Goal: Information Seeking & Learning: Learn about a topic

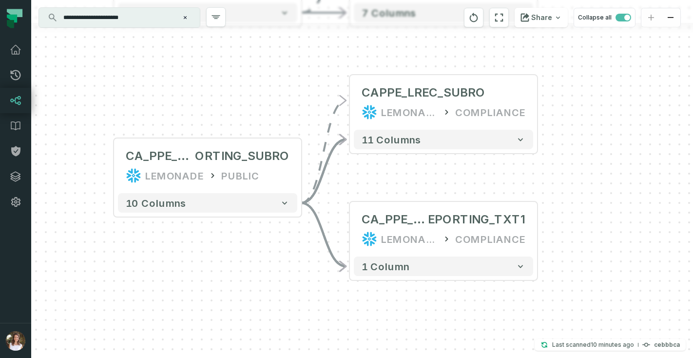
drag, startPoint x: 194, startPoint y: 119, endPoint x: 284, endPoint y: 91, distance: 94.8
click at [285, 91] on div "+ CAPPE_LREC_SUBRO LEMONADE COMPLIANCE 11 columns - CA_PPE_L_STAT_R EPORTING_TX…" at bounding box center [362, 179] width 662 height 358
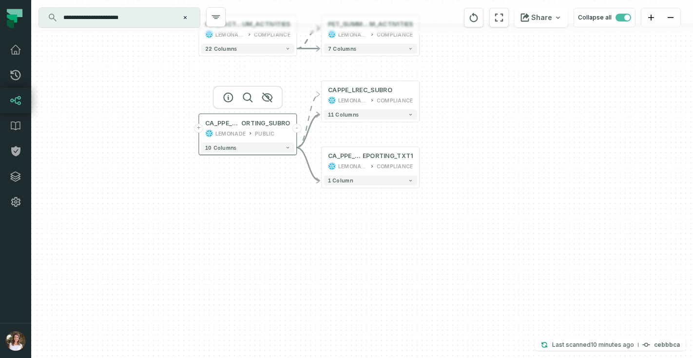
click at [295, 131] on button "-" at bounding box center [296, 128] width 9 height 9
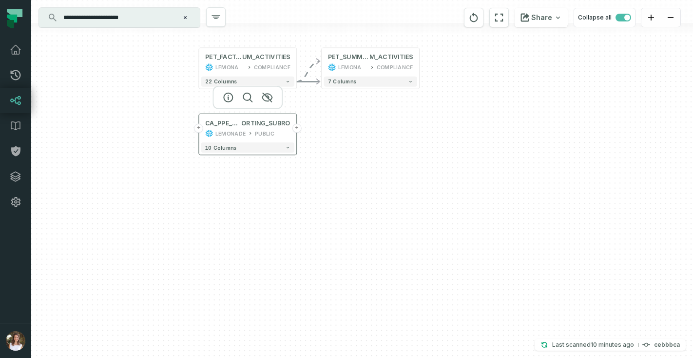
click at [296, 131] on button "+" at bounding box center [296, 128] width 9 height 9
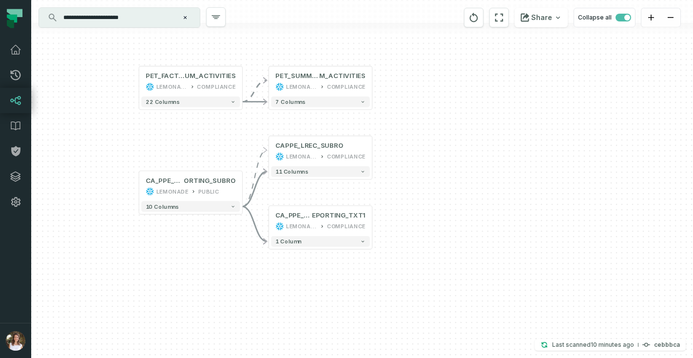
click at [91, 26] on div "**********" at bounding box center [119, 17] width 161 height 19
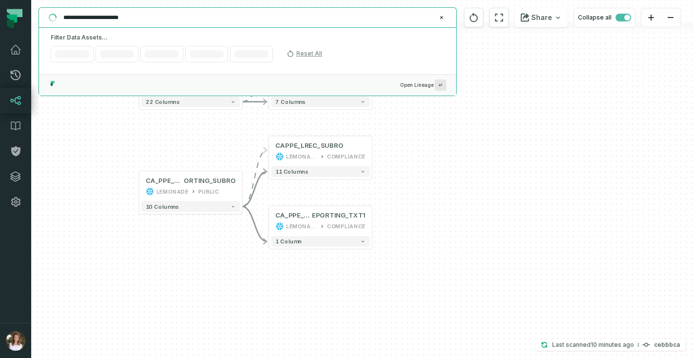
click at [91, 22] on input "**********" at bounding box center [247, 18] width 378 height 16
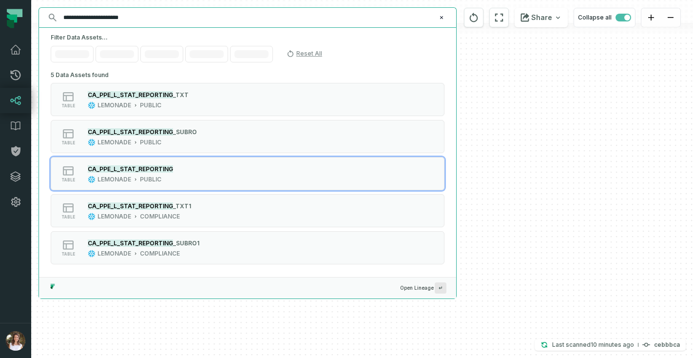
click at [515, 170] on div "+ CAPPE_LREC_SUBRO LEMONADE COMPLIANCE 11 columns - CA_PPE_L_STAT_R EPORTING_TX…" at bounding box center [362, 179] width 662 height 358
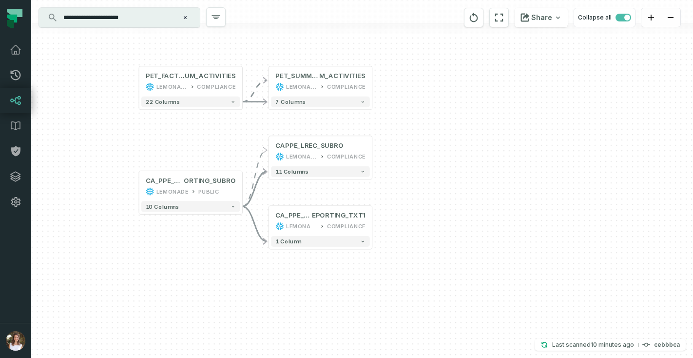
click at [128, 19] on input "**********" at bounding box center [119, 18] width 122 height 16
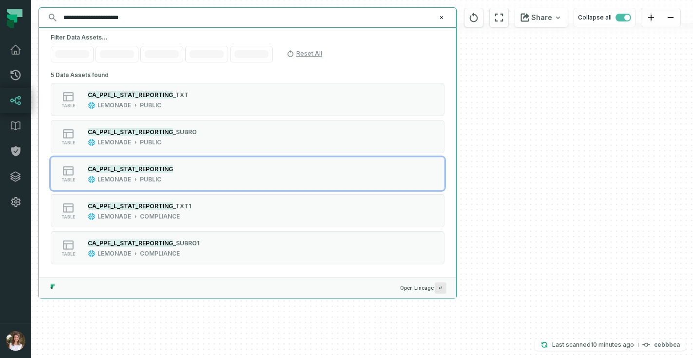
click at [128, 19] on input "**********" at bounding box center [247, 18] width 378 height 16
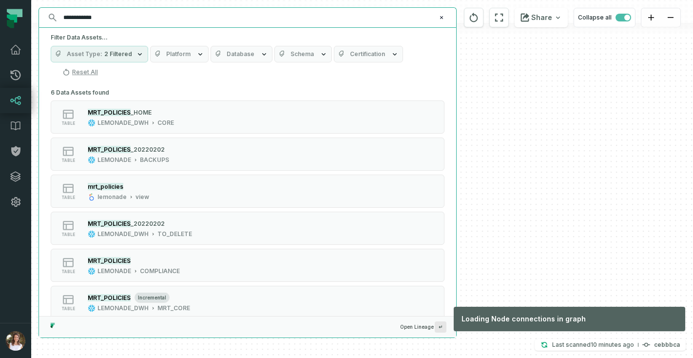
type input "**********"
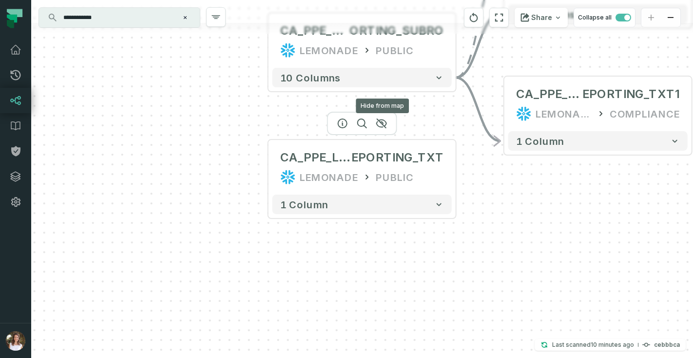
click at [389, 127] on div "Hide from map Hide from map" at bounding box center [362, 123] width 70 height 23
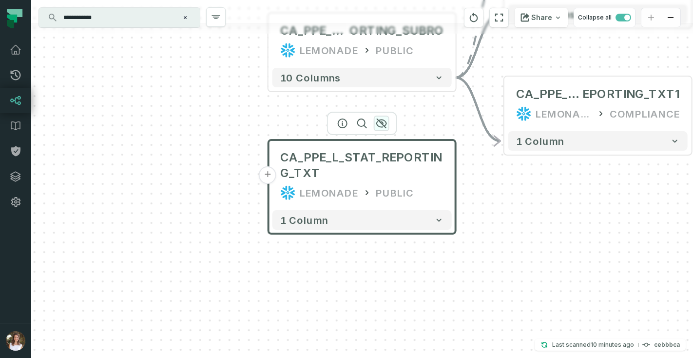
click at [380, 126] on icon "button" at bounding box center [382, 123] width 12 height 12
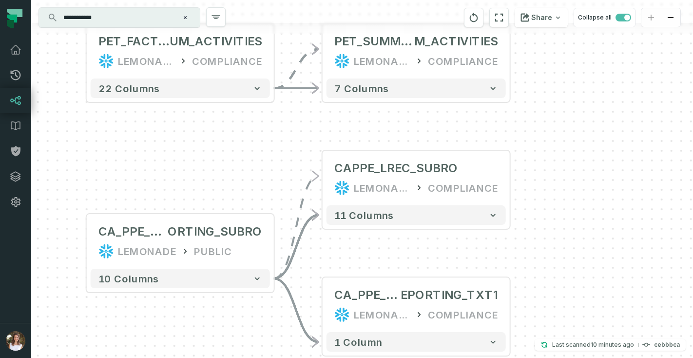
drag, startPoint x: 463, startPoint y: 99, endPoint x: 281, endPoint y: 300, distance: 270.9
click at [281, 300] on div "+ CAPPE_LREC_SUBRO LEMONADE COMPLIANCE 11 columns - CA_PPE_L_STAT_R EPORTING_TX…" at bounding box center [362, 179] width 662 height 358
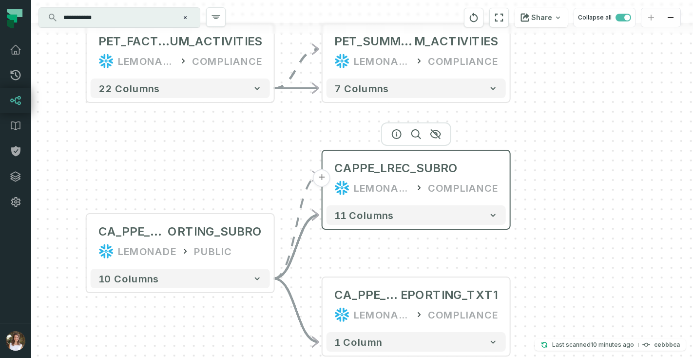
click at [323, 179] on button "+" at bounding box center [322, 178] width 18 height 18
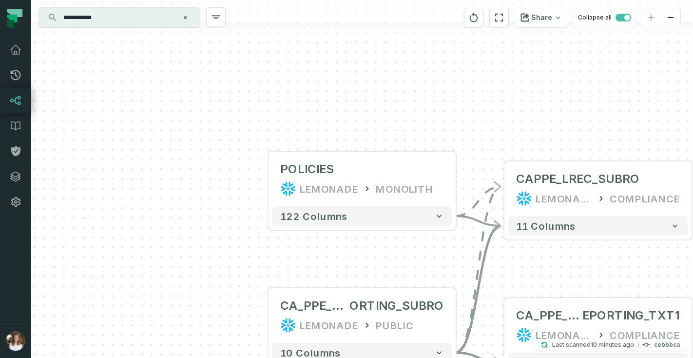
drag, startPoint x: 503, startPoint y: 242, endPoint x: 421, endPoint y: 103, distance: 160.8
click at [422, 104] on div "+ POLICIES LEMONADE MONOLITH + 122 columns - CAPPE_LREC_SUBRO LEMONADE COMPLIAN…" at bounding box center [362, 179] width 662 height 358
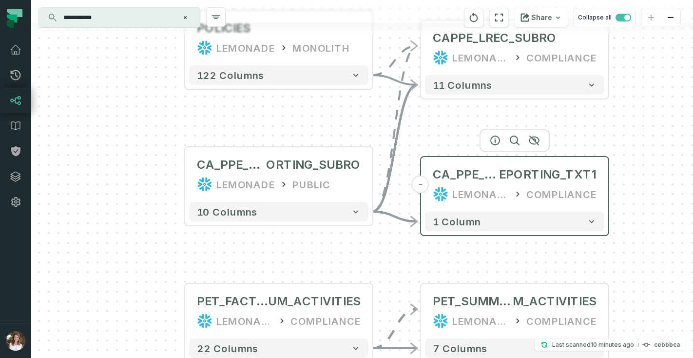
drag, startPoint x: 431, startPoint y: 197, endPoint x: 359, endPoint y: 81, distance: 136.9
click at [425, 161] on div "CA_PPE_L_STAT_R EPORTING_TXT1 LEMONADE COMPLIANCE" at bounding box center [514, 184] width 179 height 47
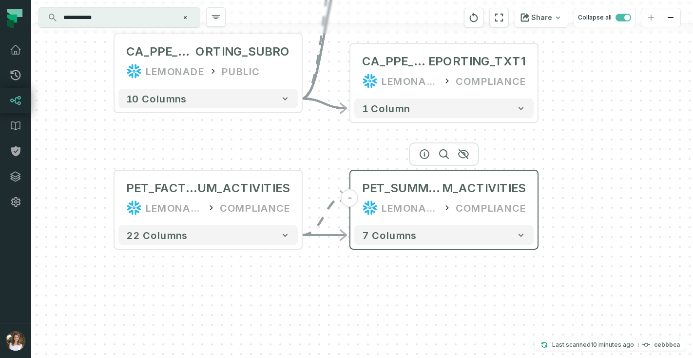
click at [350, 198] on button "-" at bounding box center [350, 198] width 18 height 18
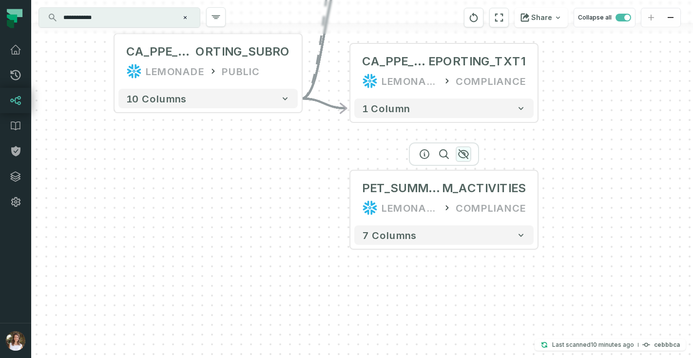
click at [467, 151] on icon "button" at bounding box center [464, 154] width 10 height 9
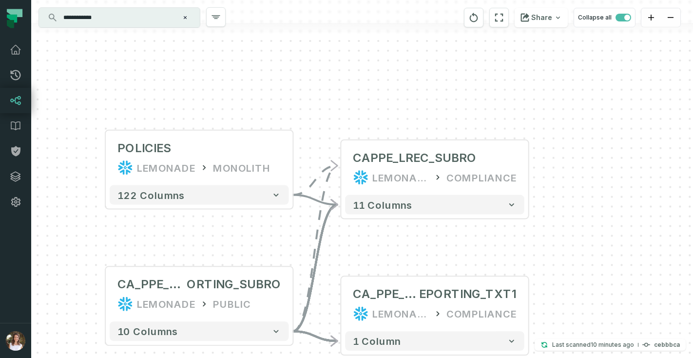
drag, startPoint x: 458, startPoint y: 157, endPoint x: 446, endPoint y: 388, distance: 230.4
click at [446, 357] on html "**********" at bounding box center [346, 179] width 693 height 358
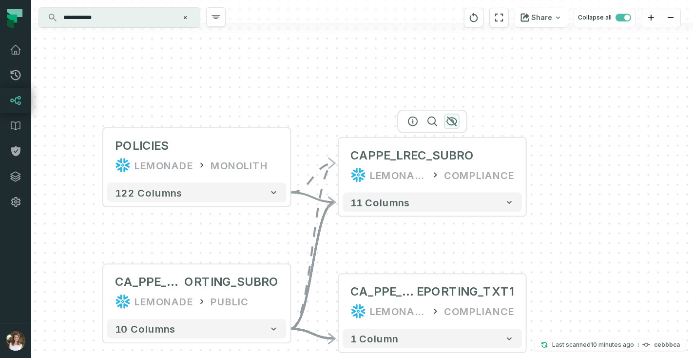
click at [456, 123] on icon "button" at bounding box center [452, 122] width 12 height 12
click at [454, 121] on icon "button" at bounding box center [452, 121] width 12 height 12
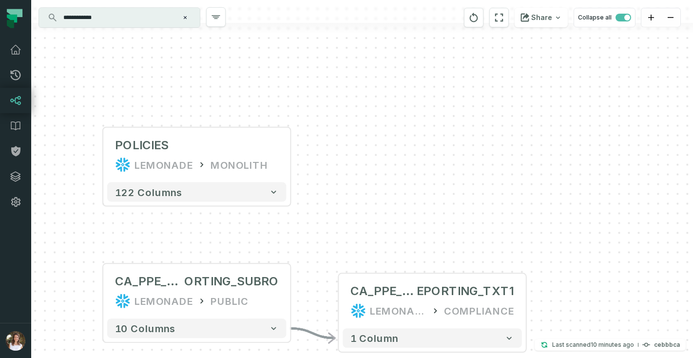
drag, startPoint x: 454, startPoint y: 121, endPoint x: 245, endPoint y: 125, distance: 209.1
click at [250, 124] on div "+ POLICIES LEMONADE MONOLITH + 122 columns - CA_PPE_L_STAT_R EPORTING_TXT1 LEMO…" at bounding box center [362, 179] width 662 height 358
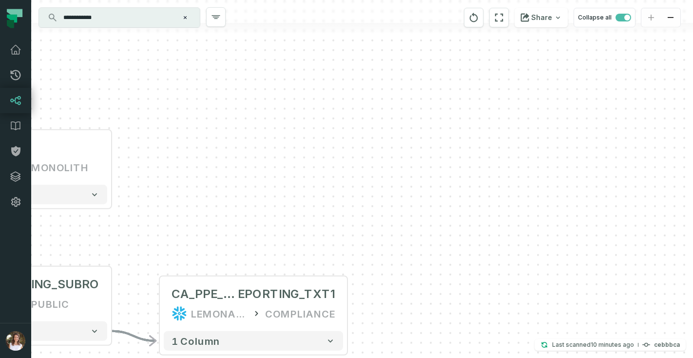
drag, startPoint x: 210, startPoint y: 148, endPoint x: 384, endPoint y: 158, distance: 174.4
click at [384, 161] on div "+ POLICIES LEMONADE MONOLITH + 122 columns - CA_PPE_L_STAT_R EPORTING_TXT1 LEMO…" at bounding box center [362, 179] width 662 height 358
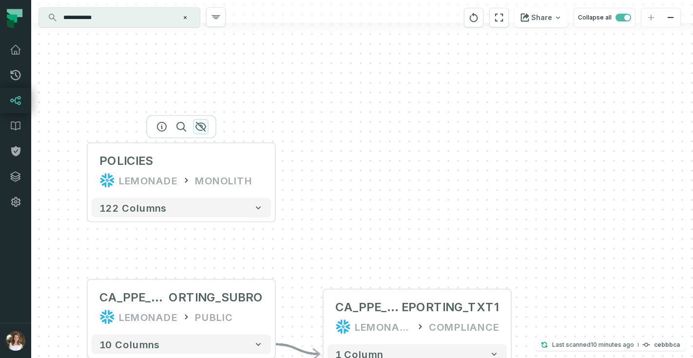
click at [204, 127] on icon "button" at bounding box center [201, 127] width 12 height 12
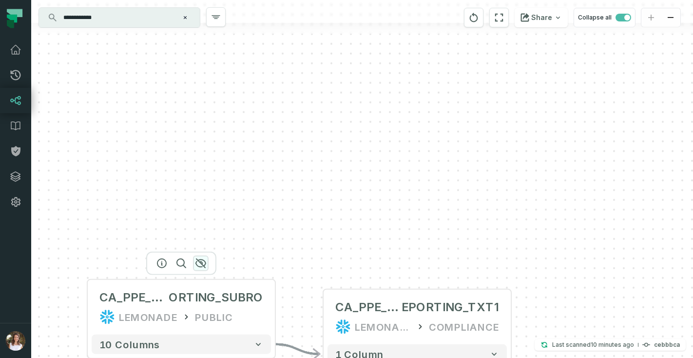
click at [204, 260] on icon "button" at bounding box center [201, 263] width 12 height 12
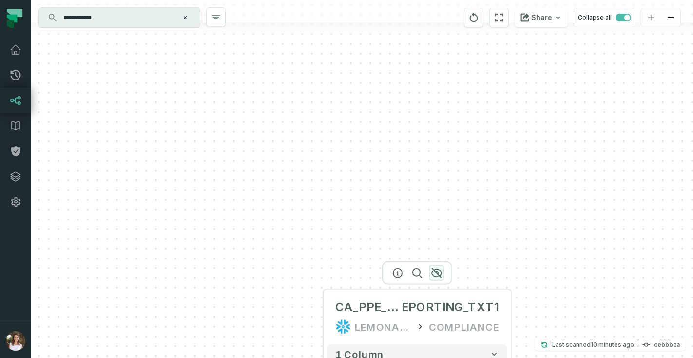
click at [435, 270] on icon "button" at bounding box center [437, 273] width 10 height 9
click at [109, 20] on input "**********" at bounding box center [119, 18] width 122 height 16
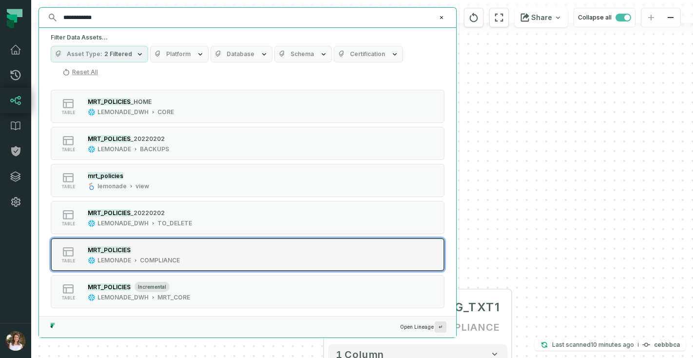
scroll to position [16, 0]
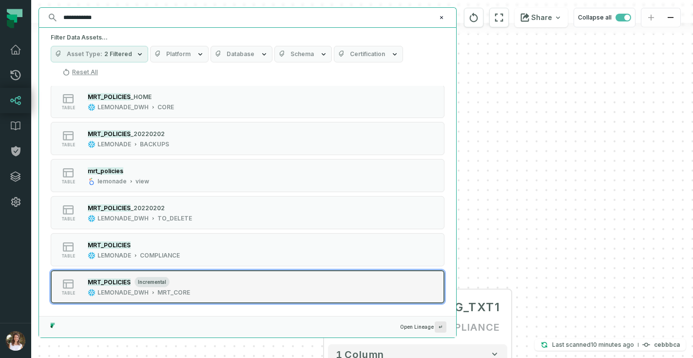
click at [191, 291] on div "MRT_POLICIES incremental LEMONADE_DWH MRT_CORE" at bounding box center [139, 286] width 110 height 19
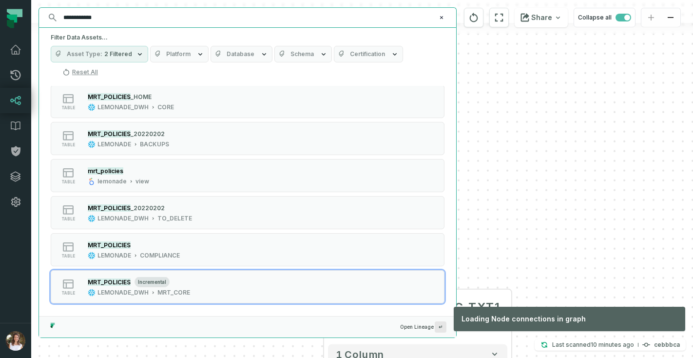
click at [528, 253] on div "+ CA_PPE_L_STAT_R EPORTING_TXT1 LEMONADE COMPLIANCE 1 column" at bounding box center [362, 179] width 662 height 358
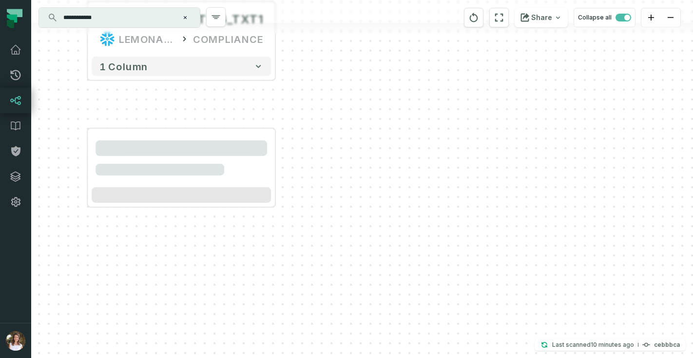
drag, startPoint x: 442, startPoint y: 238, endPoint x: 441, endPoint y: 225, distance: 13.2
click at [441, 225] on div "+ CA_PPE_L_STAT_R EPORTING_TXT1 LEMONADE COMPLIANCE 1 column" at bounding box center [362, 179] width 662 height 358
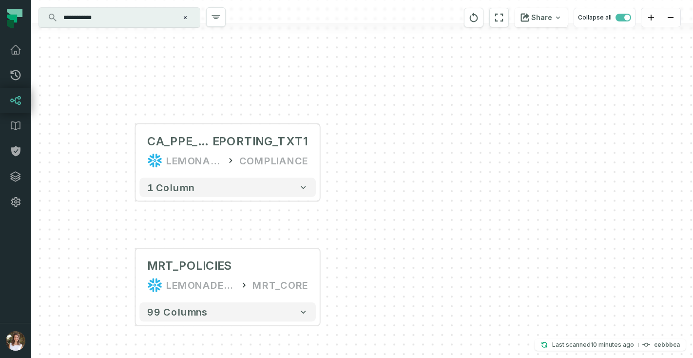
drag, startPoint x: 441, startPoint y: 225, endPoint x: 458, endPoint y: 338, distance: 114.8
click at [459, 340] on div "+ CA_PPE_L_STAT_R EPORTING_TXT1 LEMONADE COMPLIANCE 1 column ... MRT_POLICIES L…" at bounding box center [362, 179] width 662 height 358
click at [245, 109] on icon "button" at bounding box center [246, 106] width 10 height 9
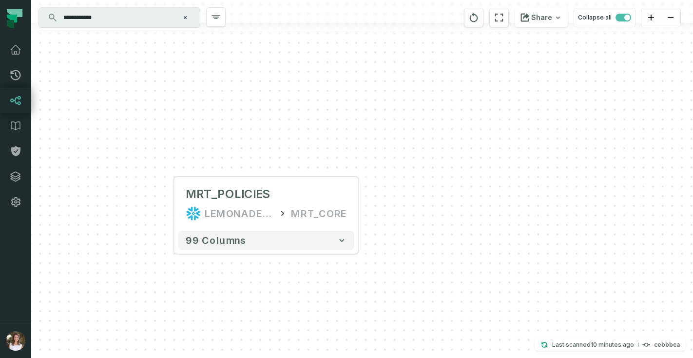
drag, startPoint x: 368, startPoint y: 202, endPoint x: 425, endPoint y: 101, distance: 115.7
click at [417, 111] on div "+ MRT_POLICIES LEMONADE_DWH MRT_CORE + 99 columns" at bounding box center [362, 179] width 662 height 358
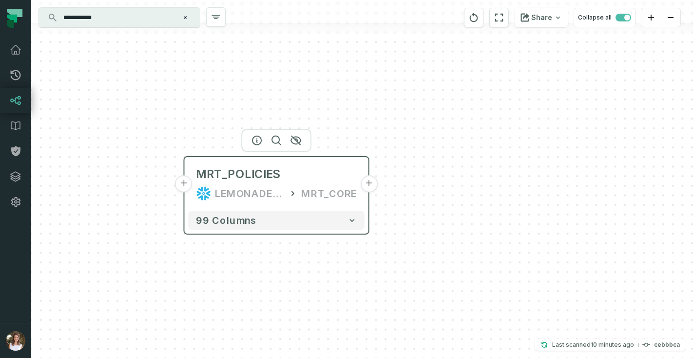
click at [367, 182] on button "+" at bounding box center [368, 183] width 17 height 17
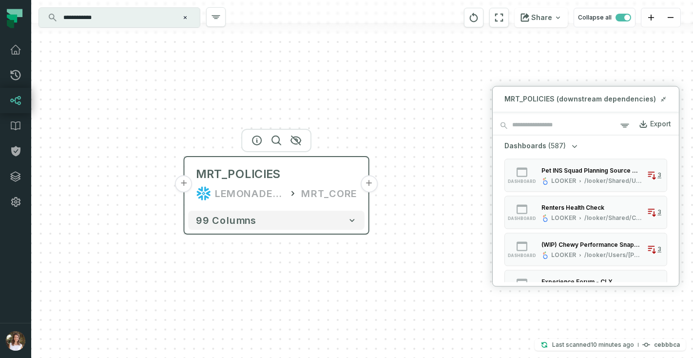
click at [183, 184] on button "+" at bounding box center [183, 183] width 17 height 17
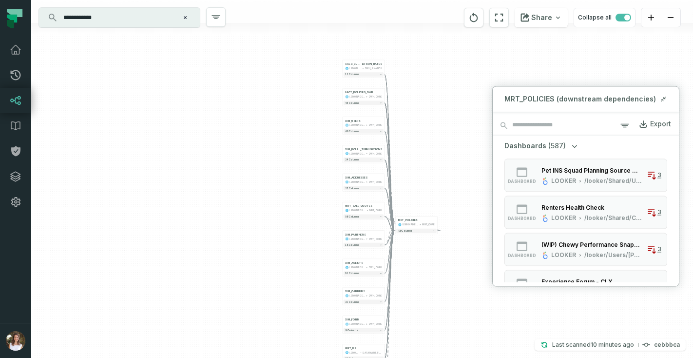
drag, startPoint x: 435, startPoint y: 129, endPoint x: 437, endPoint y: 143, distance: 14.7
click at [437, 143] on div "+ CALC_CURRENCY_CONV ERSION_RATES LEMONADE_DWH DWH_FINANCE + 12 columns + FACT_…" at bounding box center [362, 179] width 662 height 358
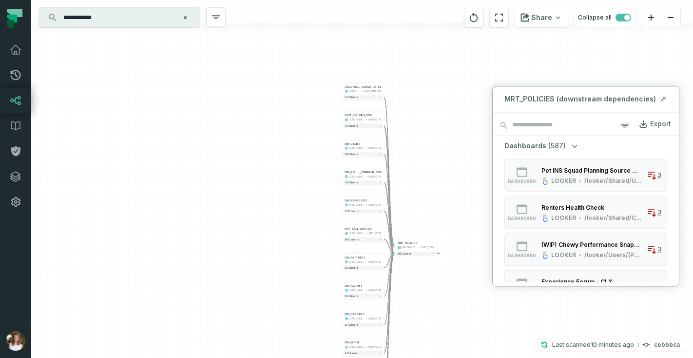
drag, startPoint x: 425, startPoint y: 127, endPoint x: 424, endPoint y: 146, distance: 19.6
click at [424, 147] on div "+ CALC_CURRENCY_CONV ERSION_RATES LEMONADE_DWH DWH_FINANCE + 12 columns + FACT_…" at bounding box center [362, 179] width 662 height 358
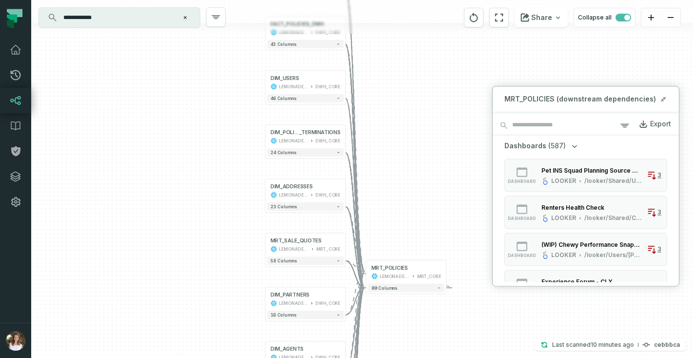
drag, startPoint x: 417, startPoint y: 195, endPoint x: 414, endPoint y: 136, distance: 58.6
click at [414, 136] on div "+ CALC_CURRENCY_CONV ERSION_RATES LEMONADE_DWH DWH_FINANCE + 12 columns + FACT_…" at bounding box center [362, 179] width 662 height 358
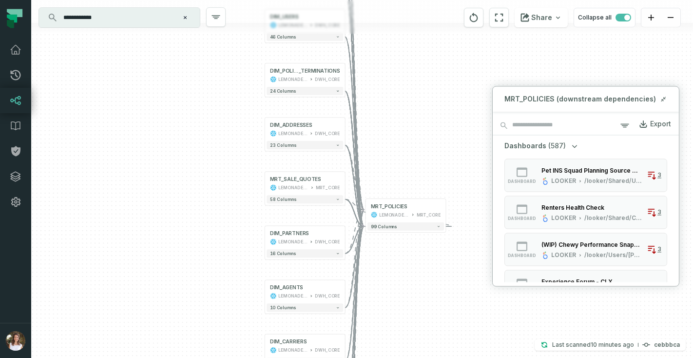
drag, startPoint x: 416, startPoint y: 137, endPoint x: 415, endPoint y: 76, distance: 61.4
click at [415, 76] on div "+ CALC_CURRENCY_CONV ERSION_RATES LEMONADE_DWH DWH_FINANCE + 12 columns + FACT_…" at bounding box center [362, 179] width 662 height 358
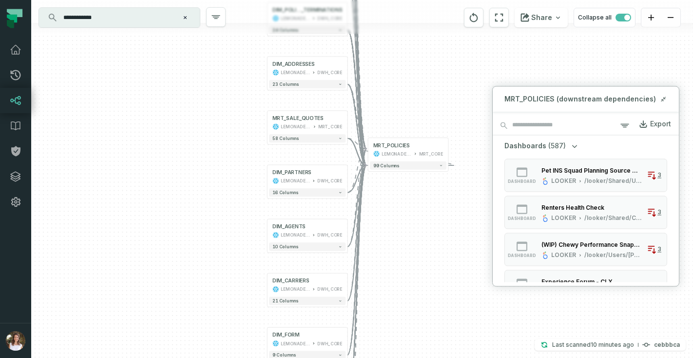
drag, startPoint x: 422, startPoint y: 118, endPoint x: 424, endPoint y: 57, distance: 61.5
click at [424, 57] on div "+ CALC_CURRENCY_CONV ERSION_RATES LEMONADE_DWH DWH_FINANCE + 12 columns + FACT_…" at bounding box center [362, 179] width 662 height 358
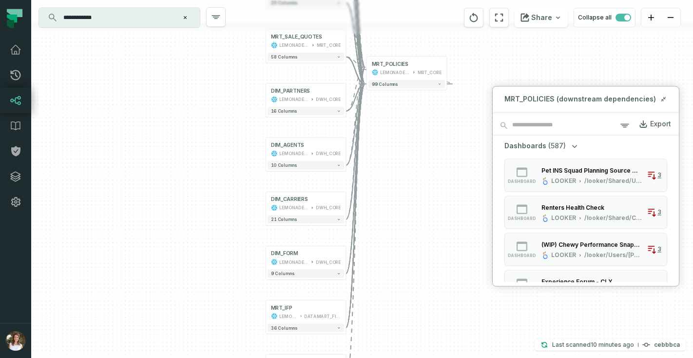
drag, startPoint x: 419, startPoint y: 227, endPoint x: 417, endPoint y: 144, distance: 82.9
click at [417, 144] on div "+ CALC_CURRENCY_CONV ERSION_RATES LEMONADE_DWH DWH_FINANCE + 12 columns + FACT_…" at bounding box center [362, 179] width 662 height 358
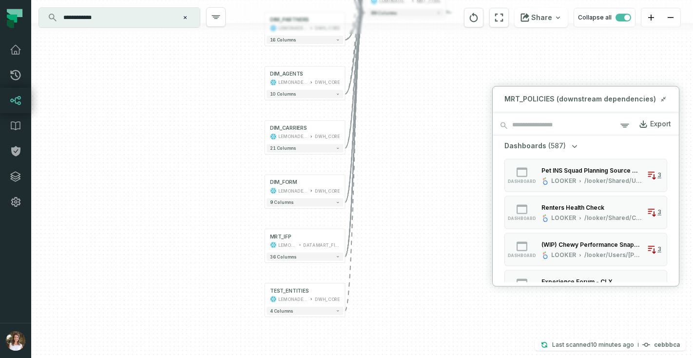
drag, startPoint x: 415, startPoint y: 191, endPoint x: 416, endPoint y: 121, distance: 69.2
click at [416, 121] on div "+ CALC_CURRENCY_CONV ERSION_RATES LEMONADE_DWH DWH_FINANCE + 12 columns + FACT_…" at bounding box center [362, 179] width 662 height 358
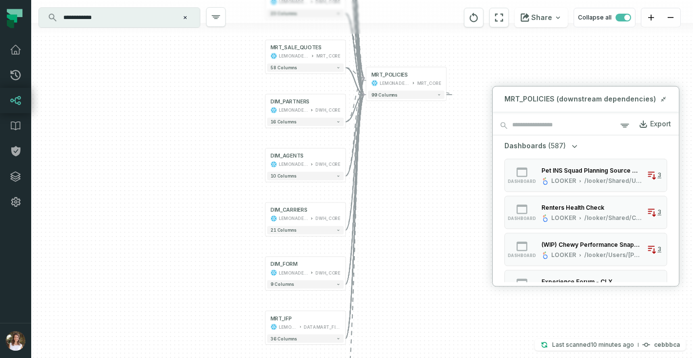
drag, startPoint x: 416, startPoint y: 121, endPoint x: 415, endPoint y: 201, distance: 79.9
click at [416, 202] on div "+ CALC_CURRENCY_CONV ERSION_RATES LEMONADE_DWH DWH_FINANCE + 12 columns + FACT_…" at bounding box center [362, 179] width 662 height 358
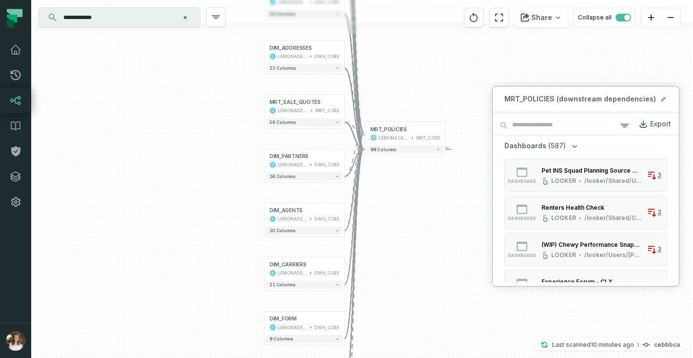
drag, startPoint x: 415, startPoint y: 202, endPoint x: 414, endPoint y: 262, distance: 60.0
click at [414, 263] on div "+ CALC_CURRENCY_CONV ERSION_RATES LEMONADE_DWH DWH_FINANCE + 12 columns + FACT_…" at bounding box center [362, 179] width 662 height 358
